Goal: Complete application form

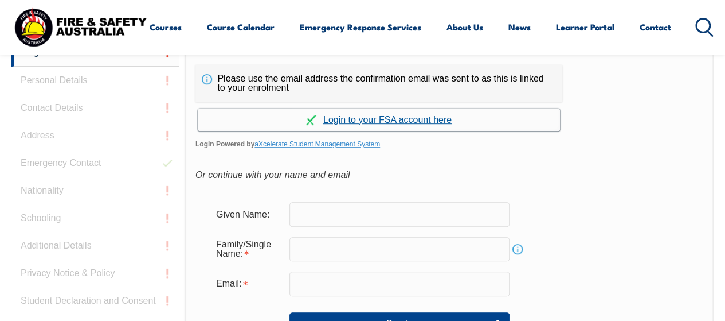
scroll to position [308, 0]
click at [427, 122] on link "Continue with aXcelerate" at bounding box center [379, 119] width 362 height 22
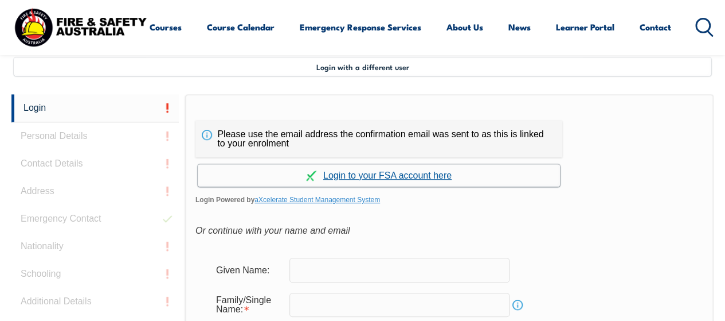
click at [429, 176] on link "Continue with aXcelerate" at bounding box center [379, 175] width 362 height 22
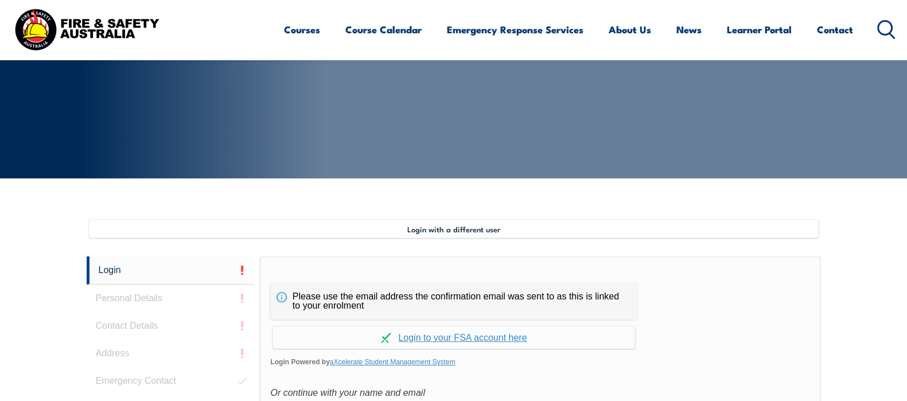
scroll to position [145, 0]
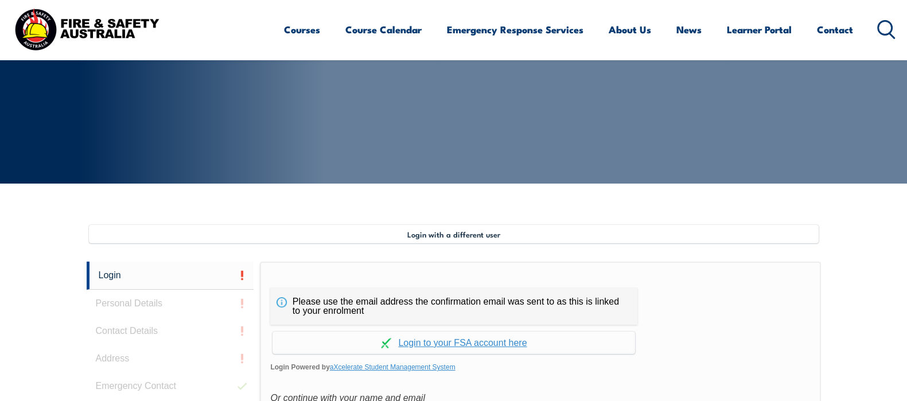
click at [473, 237] on span "Login with a different user" at bounding box center [453, 233] width 93 height 9
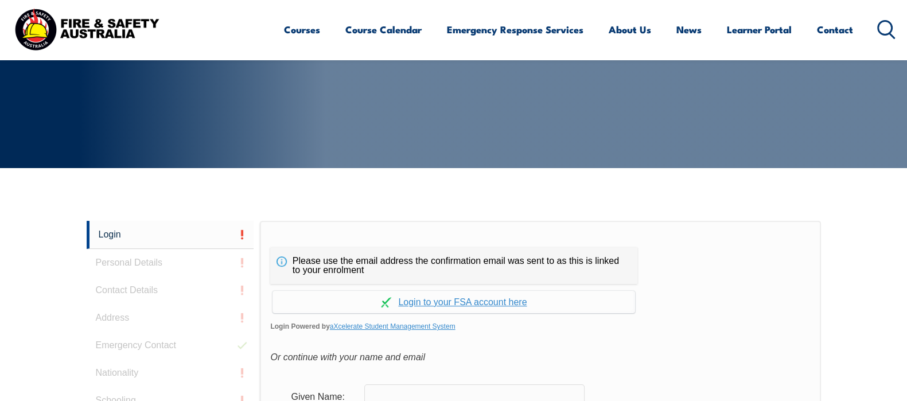
scroll to position [159, 0]
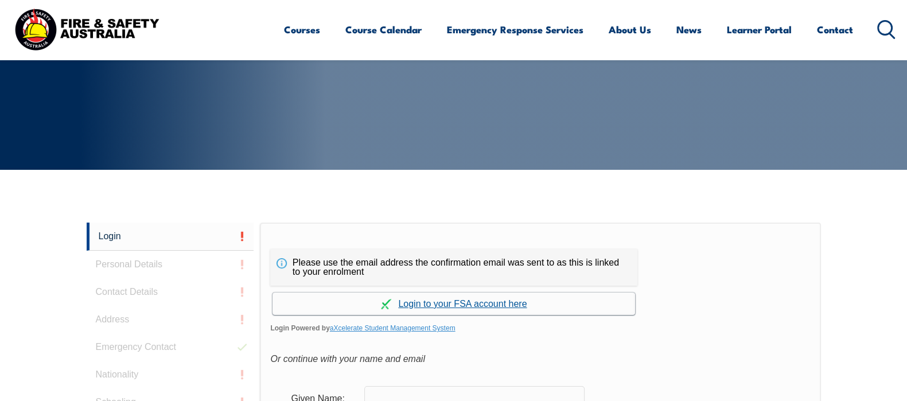
click at [442, 305] on link "Continue with aXcelerate" at bounding box center [453, 303] width 362 height 22
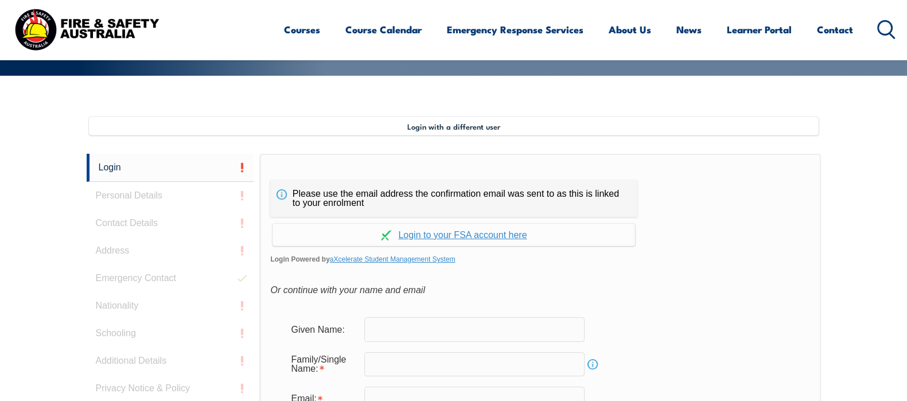
scroll to position [313, 0]
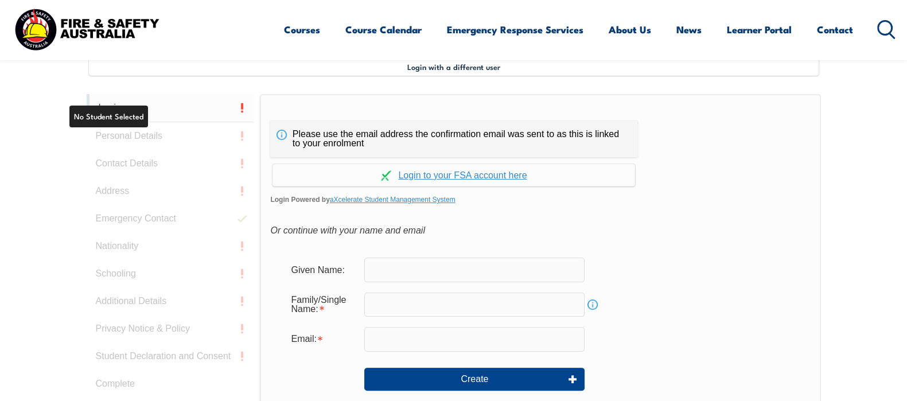
click at [173, 103] on link "Login" at bounding box center [170, 108] width 167 height 28
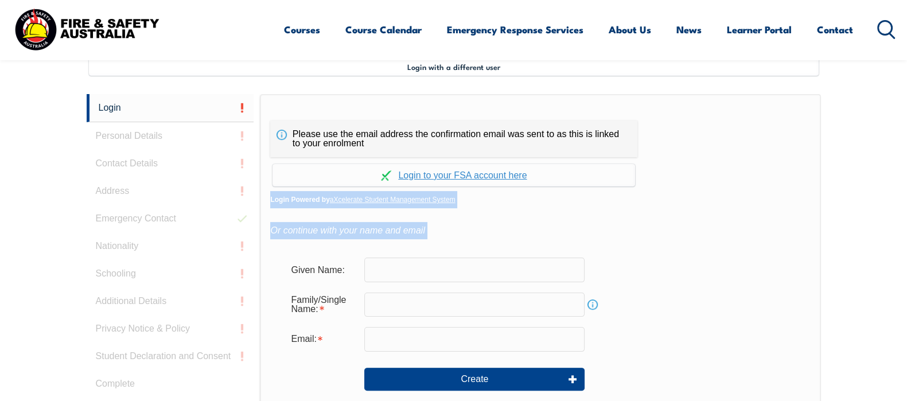
drag, startPoint x: 900, startPoint y: 178, endPoint x: 914, endPoint y: 267, distance: 89.9
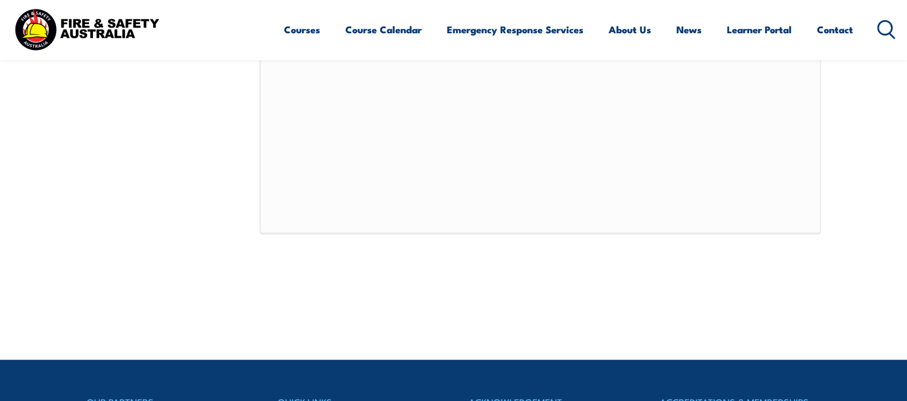
scroll to position [0, 0]
